Goal: Check status: Check status

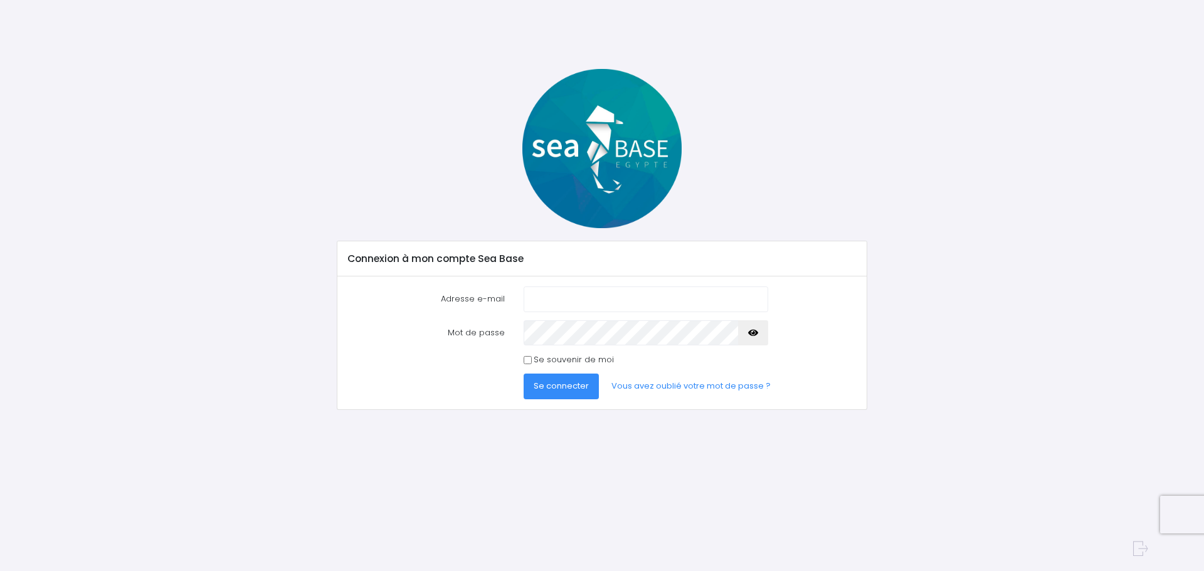
type input "[EMAIL_ADDRESS][DOMAIN_NAME]"
click at [559, 386] on span "Se connecter" at bounding box center [561, 386] width 55 height 12
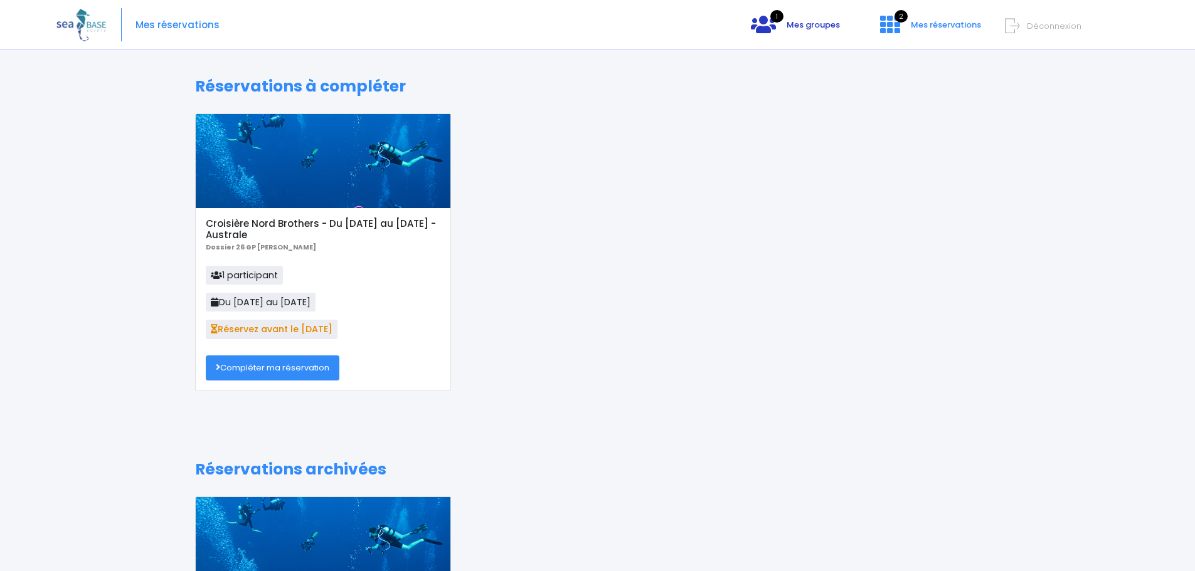
click at [790, 24] on span "Mes groupes" at bounding box center [813, 25] width 53 height 12
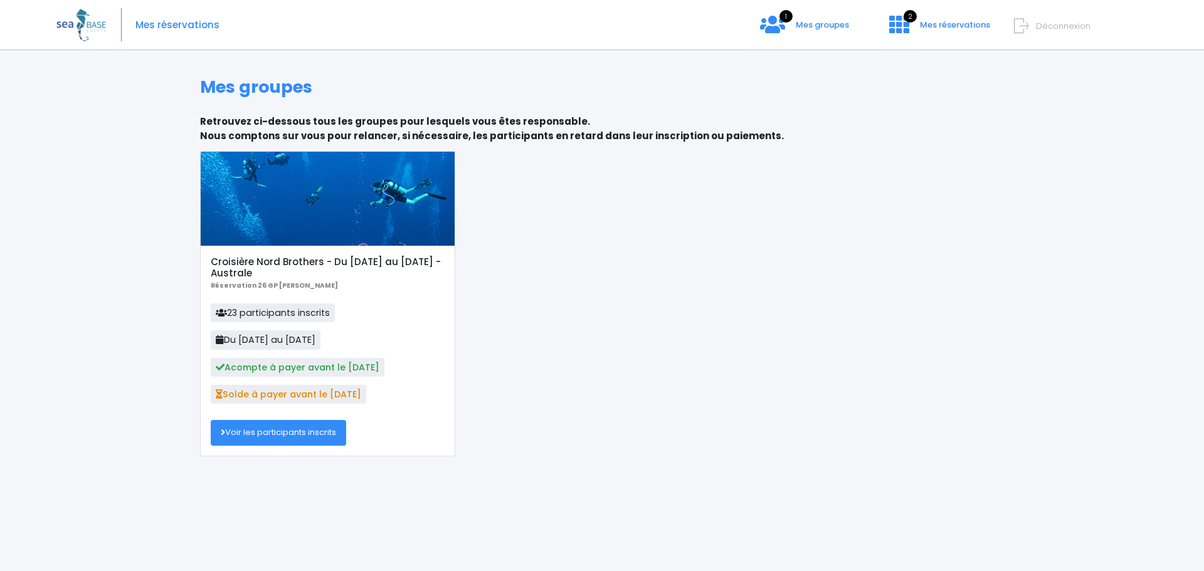
click at [308, 440] on link "Voir les participants inscrits" at bounding box center [278, 432] width 135 height 25
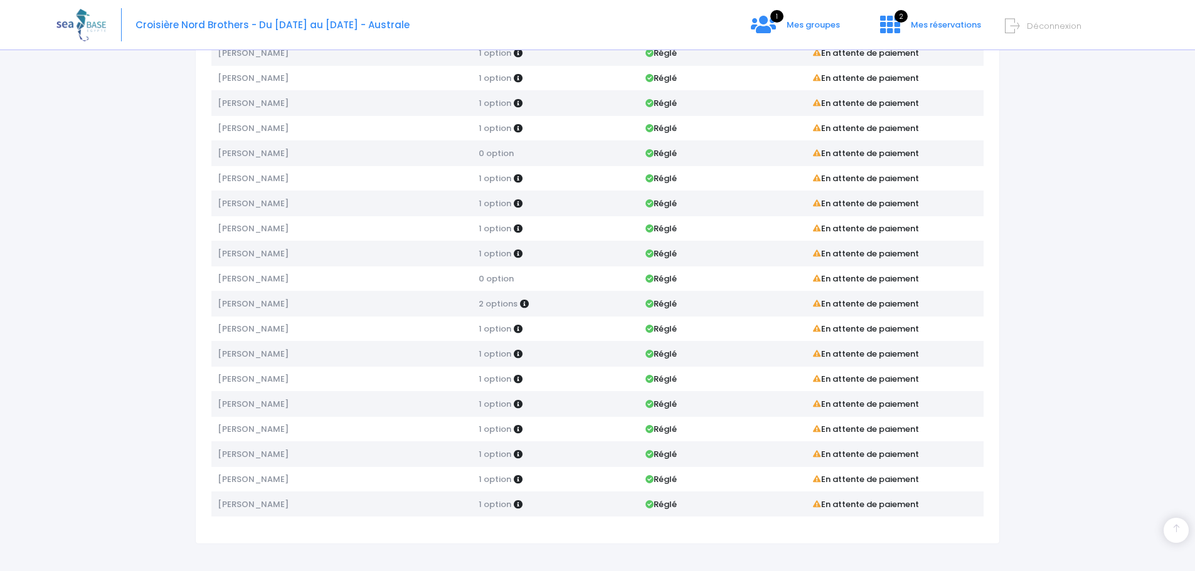
scroll to position [247, 0]
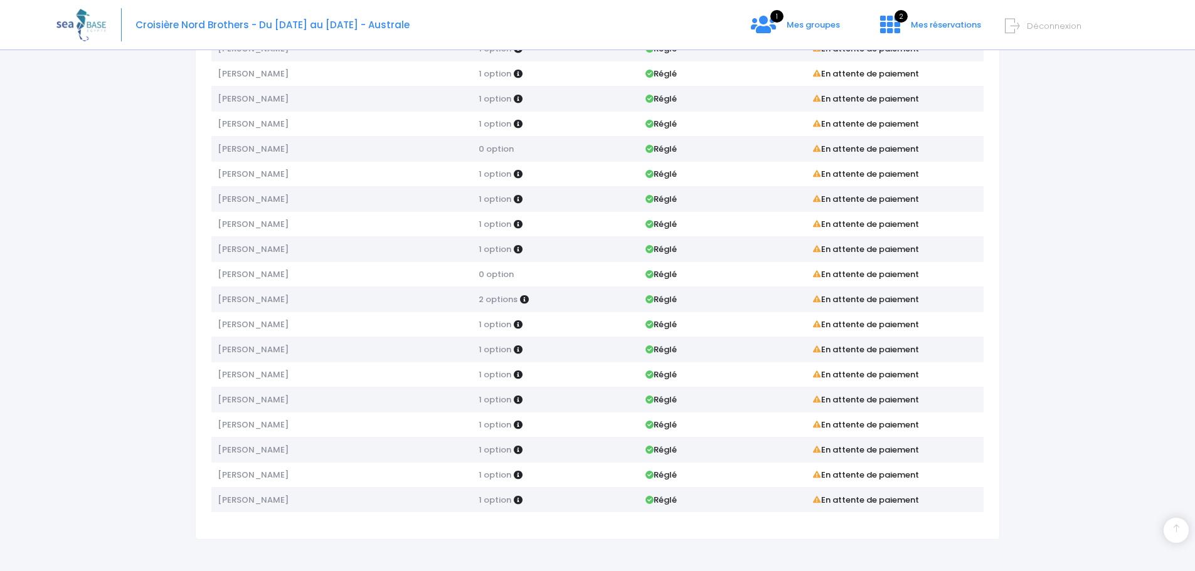
click at [258, 474] on span "Alexis brasselet" at bounding box center [253, 475] width 71 height 12
copy span "brasselet"
drag, startPoint x: 307, startPoint y: 497, endPoint x: 217, endPoint y: 497, distance: 89.7
click at [217, 497] on td "Catherine bidallier" at bounding box center [341, 499] width 261 height 25
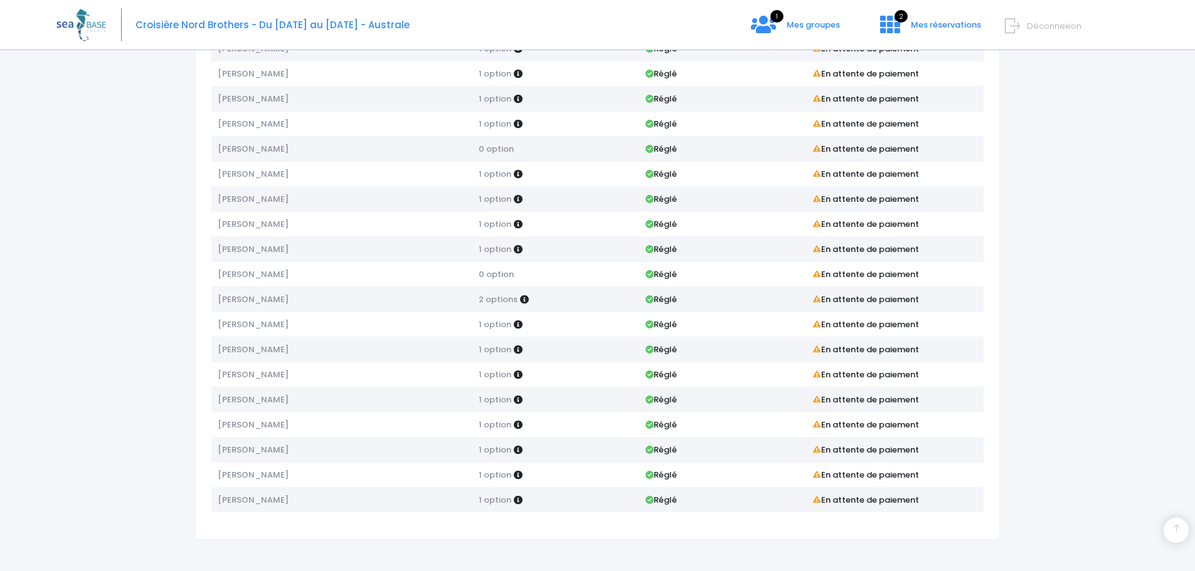
copy span "Catherine bidallier"
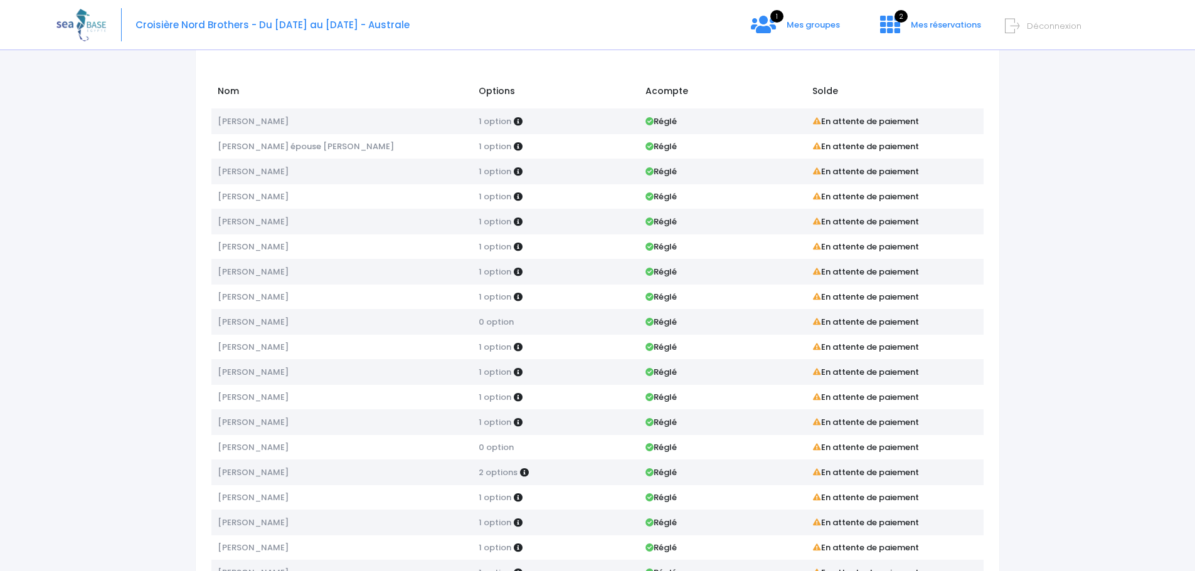
scroll to position [0, 0]
